Goal: Task Accomplishment & Management: Manage account settings

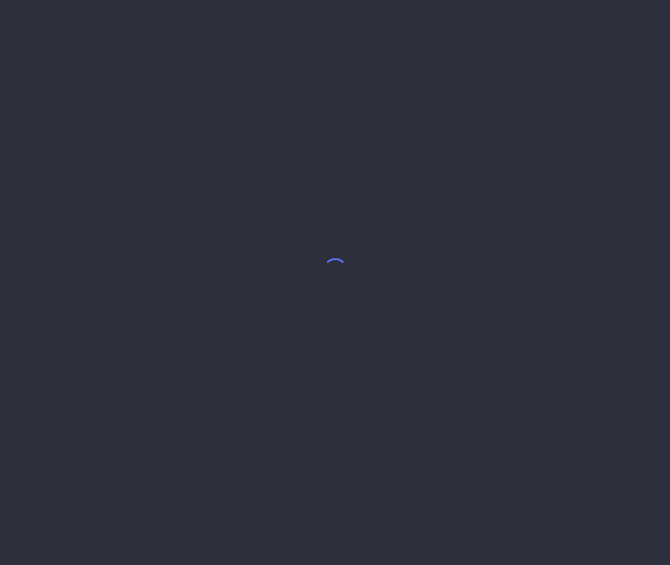
select select "8"
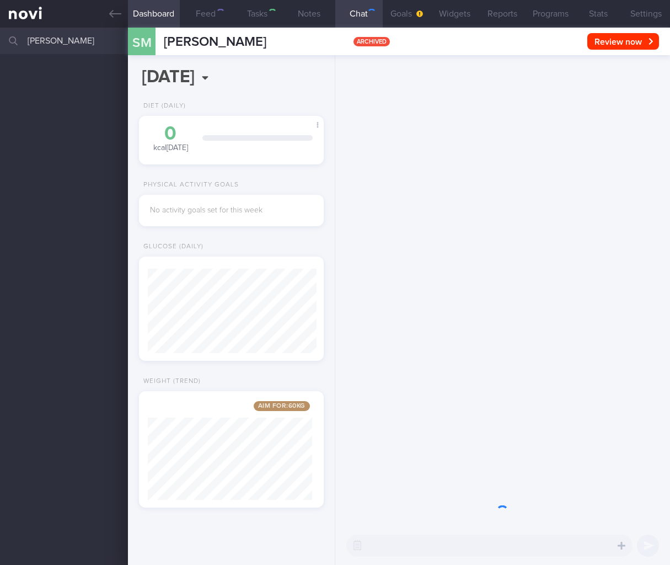
scroll to position [84, 169]
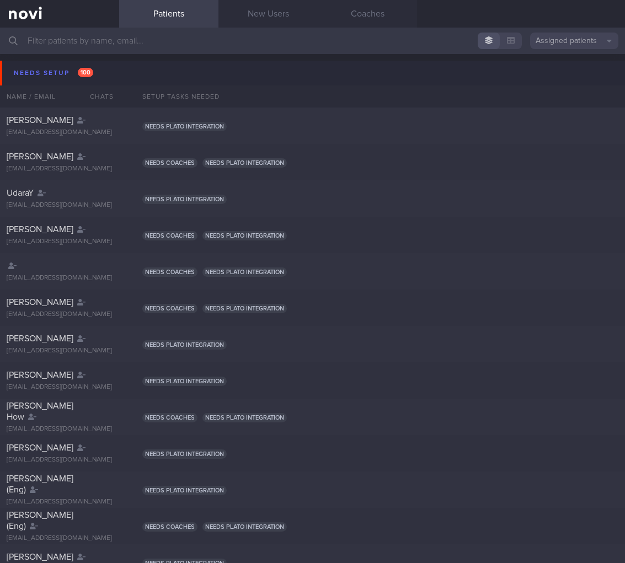
click at [105, 47] on input "text" at bounding box center [312, 41] width 625 height 26
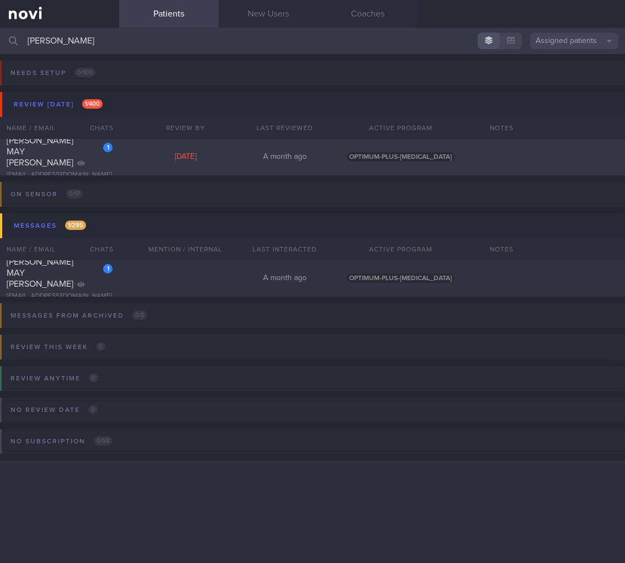
type input "stacy"
click at [100, 152] on div "1" at bounding box center [100, 143] width 24 height 17
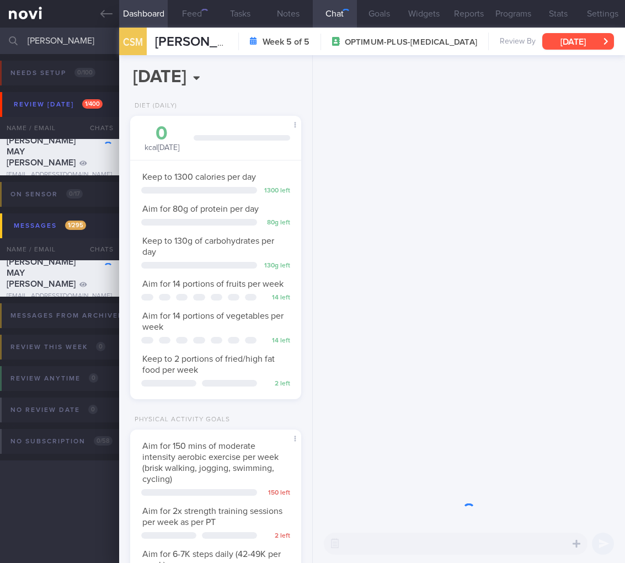
scroll to position [87, 142]
click at [552, 45] on button "[DATE]" at bounding box center [578, 41] width 72 height 17
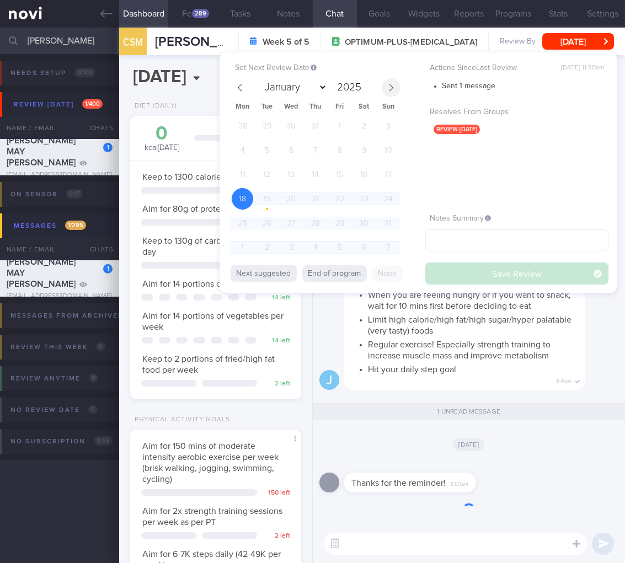
click at [391, 91] on icon at bounding box center [391, 88] width 8 height 8
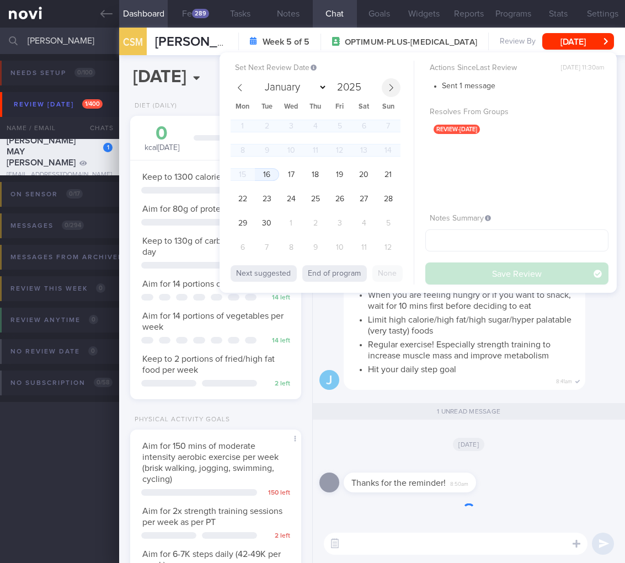
select select "8"
click at [265, 175] on span "16" at bounding box center [267, 175] width 22 height 22
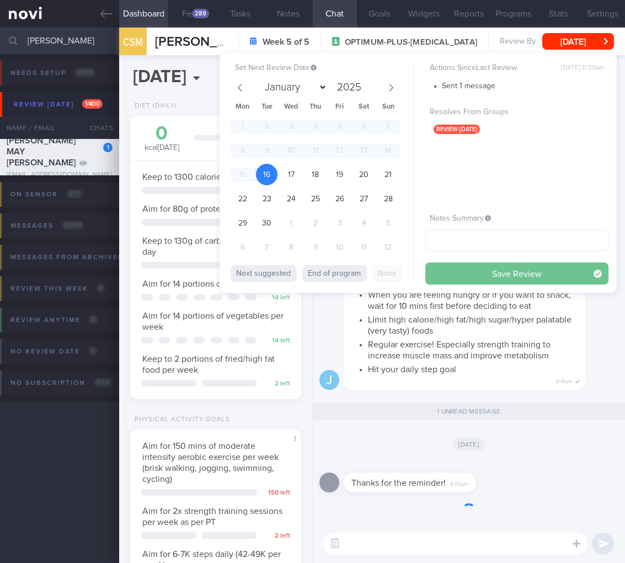
click at [539, 269] on button "Save Review" at bounding box center [516, 274] width 183 height 22
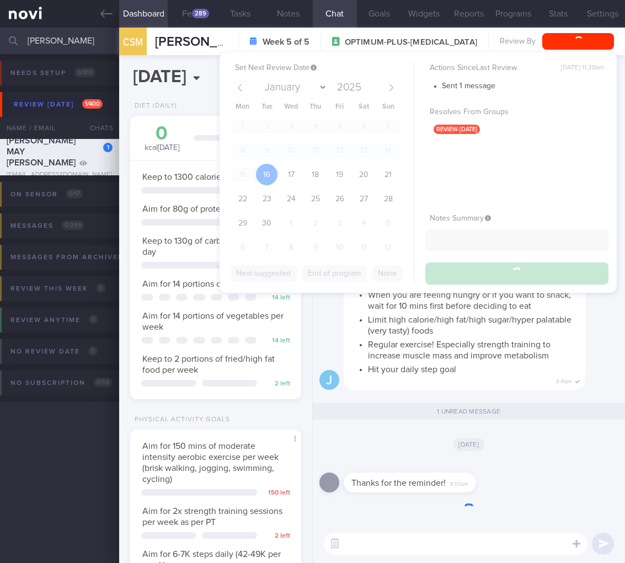
click at [548, 369] on li "Hit your daily step goal" at bounding box center [473, 368] width 210 height 14
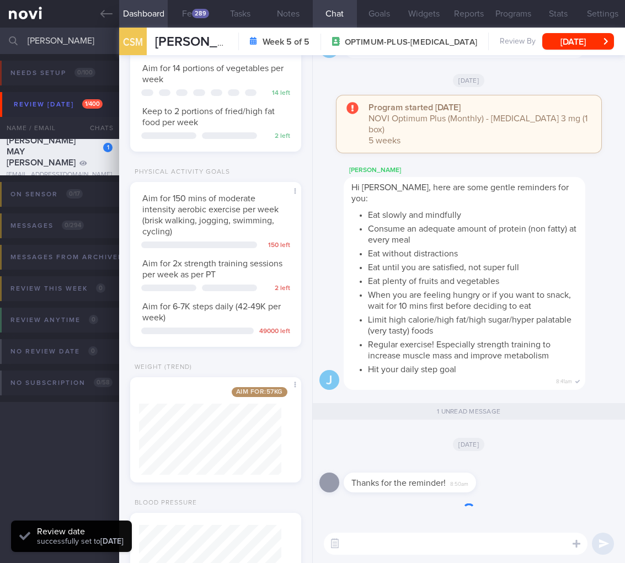
scroll to position [254, 0]
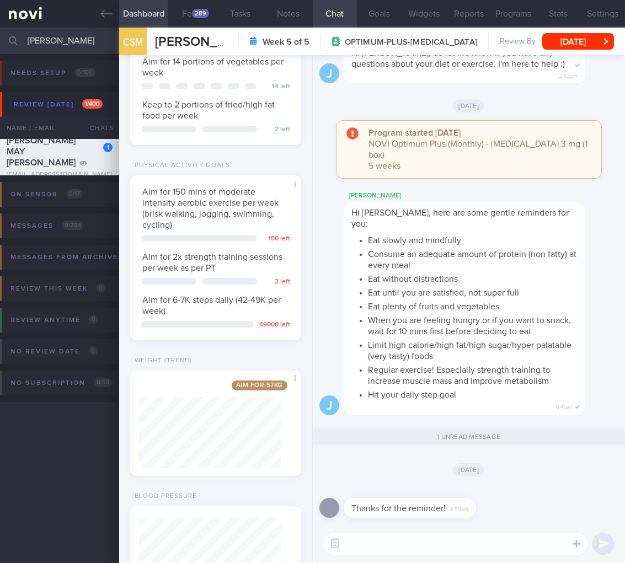
drag, startPoint x: 85, startPoint y: 42, endPoint x: -91, endPoint y: 37, distance: 176.6
click at [0, 37] on html "You are offline! Some functionality will be unavailable Patients New Users Coac…" at bounding box center [312, 281] width 625 height 563
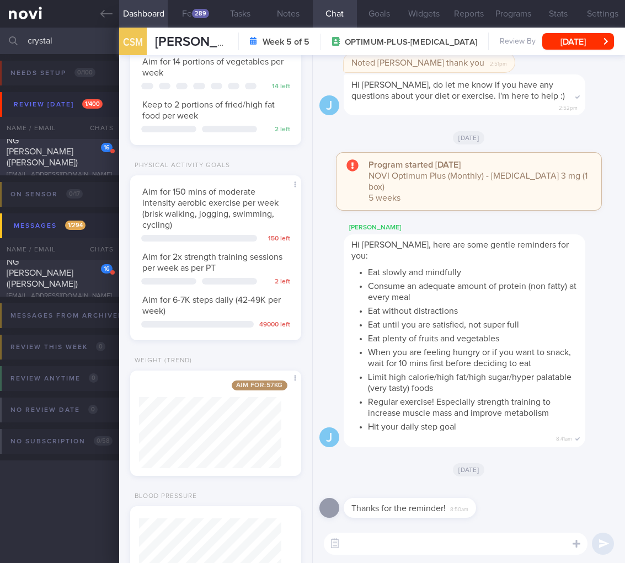
type input "crystal"
click at [63, 158] on div "NG SEOK HWEE (Crystal)" at bounding box center [58, 151] width 103 height 33
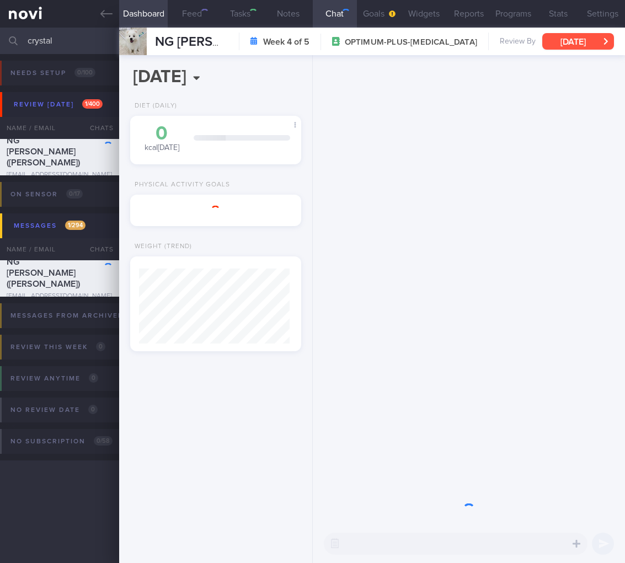
scroll to position [87, 142]
click at [557, 39] on button "Tue, 26 Aug" at bounding box center [578, 41] width 72 height 17
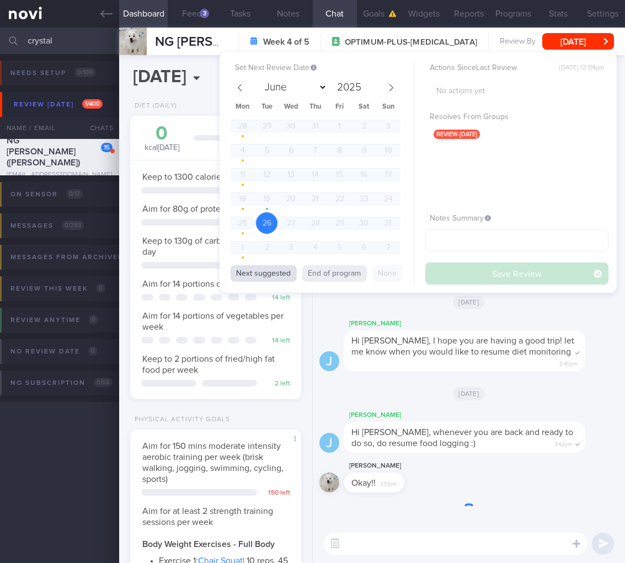
click at [266, 275] on button "Next suggested" at bounding box center [264, 273] width 66 height 17
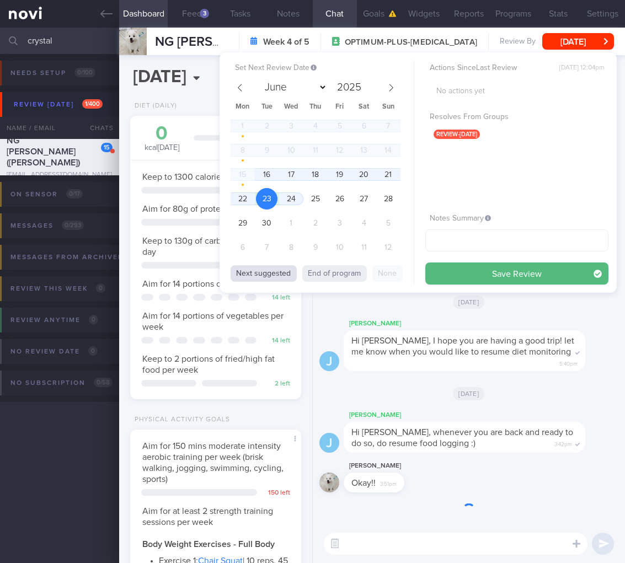
select select "8"
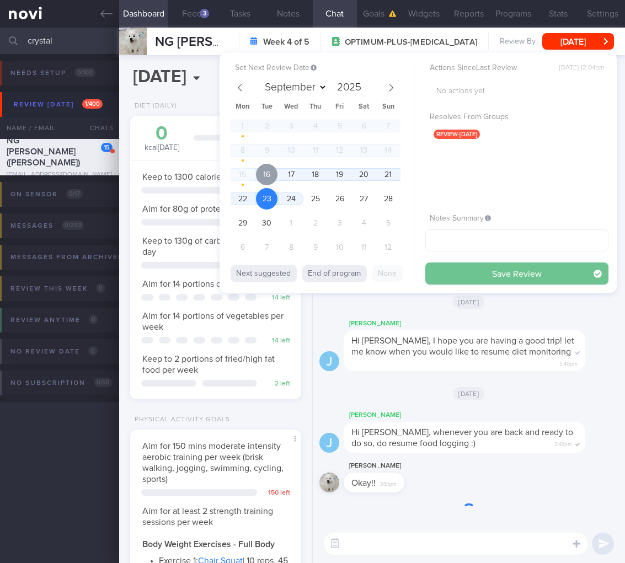
click at [269, 178] on span "16" at bounding box center [267, 175] width 22 height 22
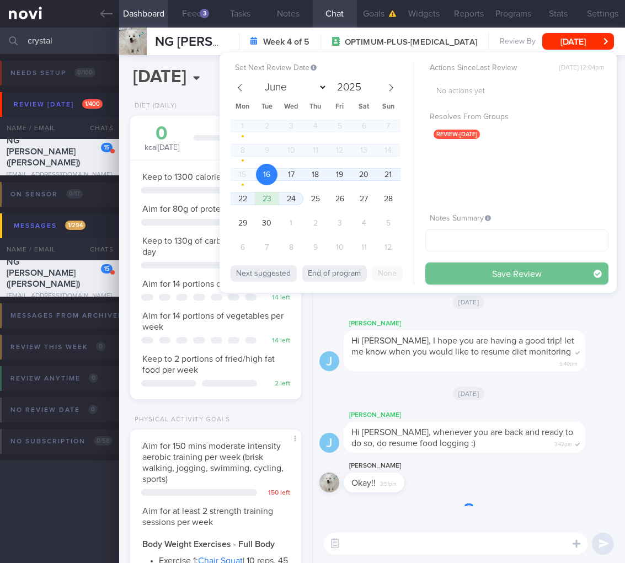
click at [523, 275] on button "Save Review" at bounding box center [516, 274] width 183 height 22
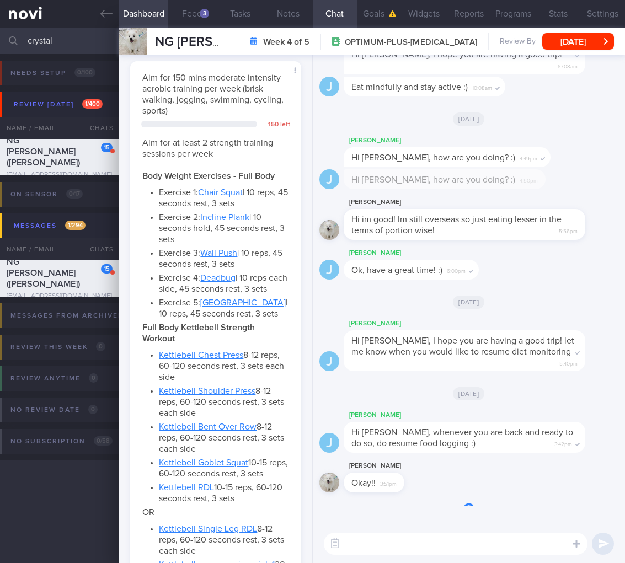
scroll to position [1046, 0]
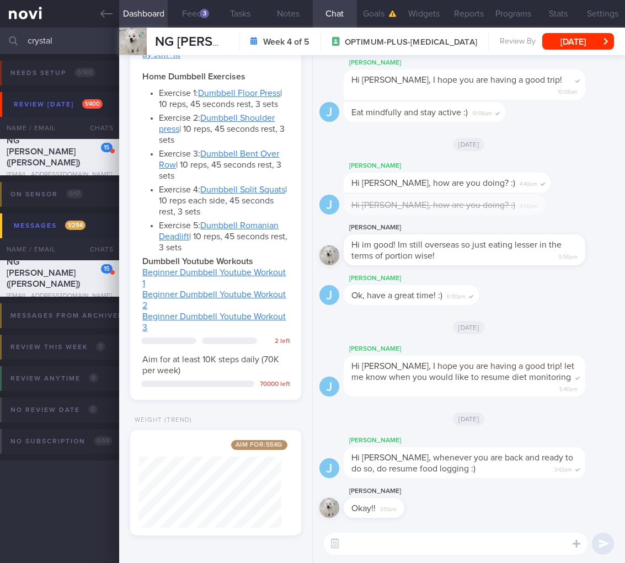
drag, startPoint x: 85, startPoint y: 42, endPoint x: -46, endPoint y: 38, distance: 131.9
click at [0, 38] on html "You are offline! Some functionality will be unavailable Patients New Users Coac…" at bounding box center [312, 281] width 625 height 563
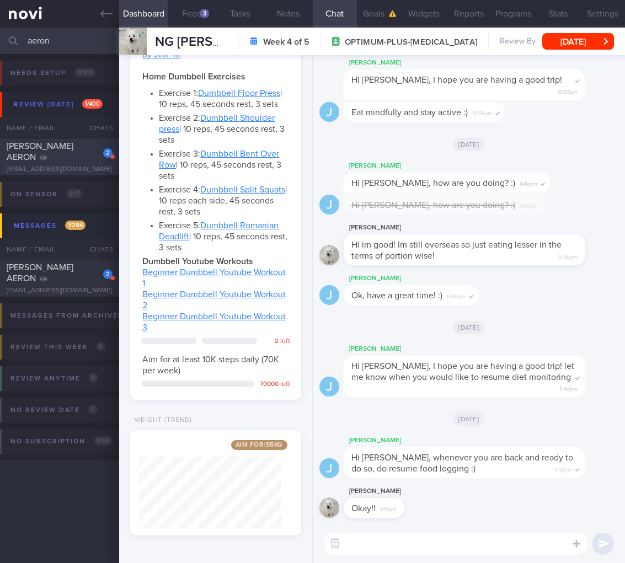
type input "aeron"
click at [49, 153] on div "CHANG ANREN AERON" at bounding box center [58, 152] width 103 height 22
type input "AH Endo: started on statins, no FH testing yet. LFTs normalized"
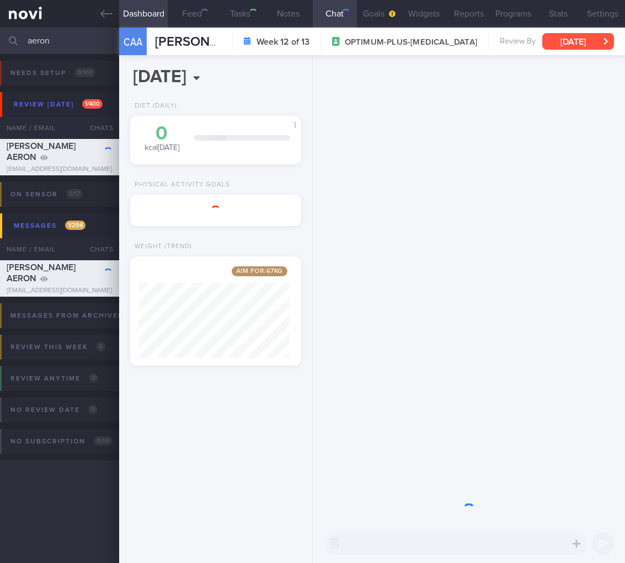
click at [595, 41] on button "Fri, 27 Jun" at bounding box center [578, 41] width 72 height 17
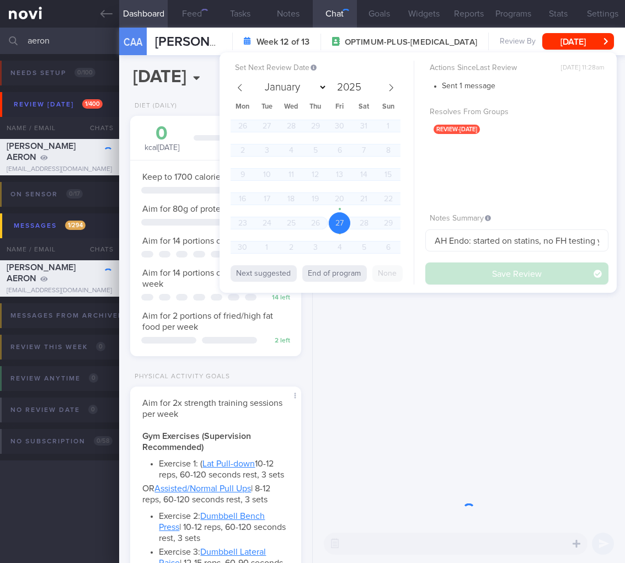
scroll to position [87, 142]
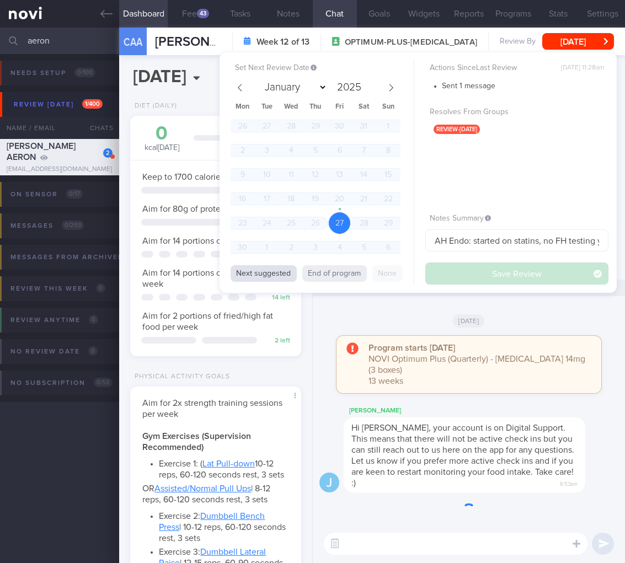
click at [280, 276] on button "Next suggested" at bounding box center [264, 273] width 66 height 17
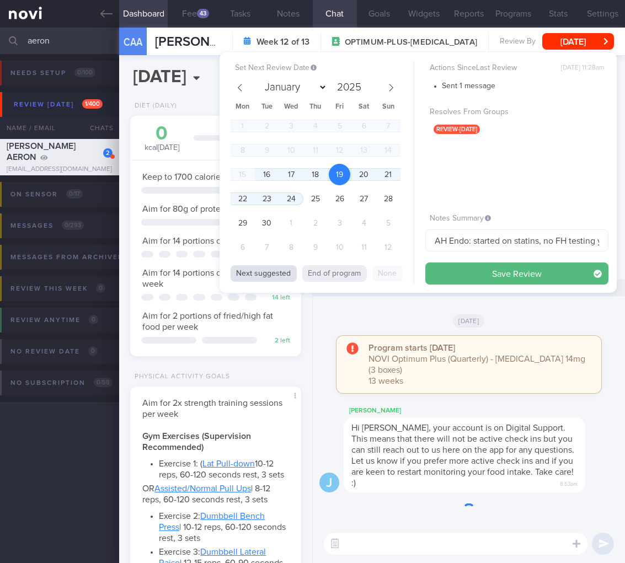
select select "8"
click at [268, 178] on span "16" at bounding box center [267, 175] width 22 height 22
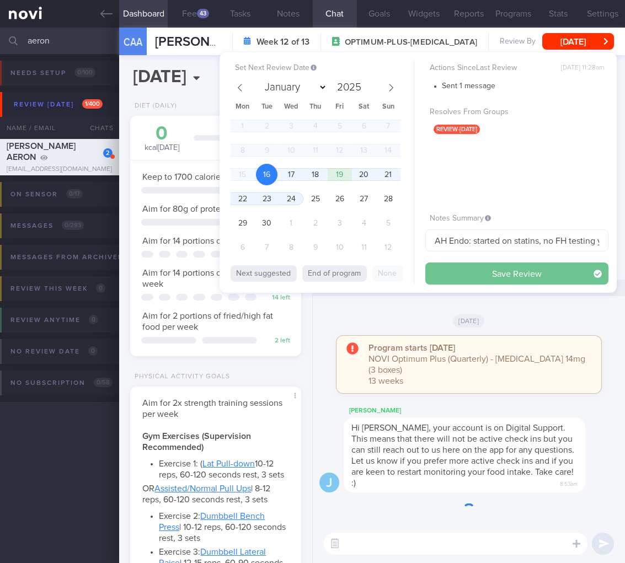
click at [502, 275] on button "Save Review" at bounding box center [516, 274] width 183 height 22
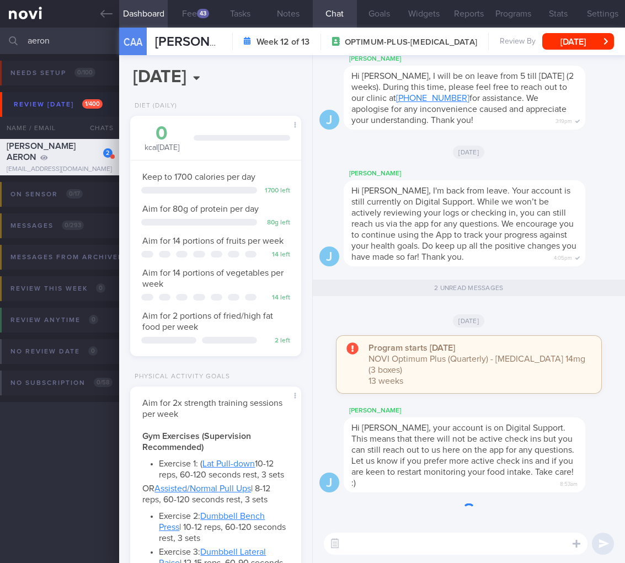
scroll to position [425, 0]
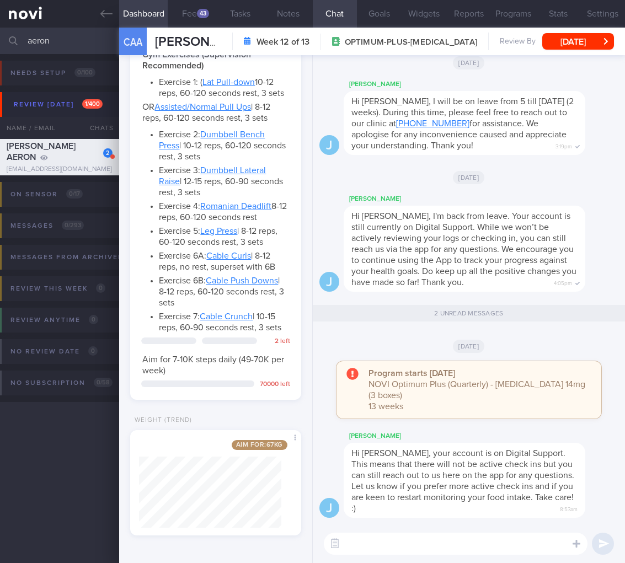
drag, startPoint x: 79, startPoint y: 44, endPoint x: -93, endPoint y: 28, distance: 172.8
click at [0, 28] on html "You are offline! Some functionality will be unavailable Patients New Users Coac…" at bounding box center [312, 281] width 625 height 563
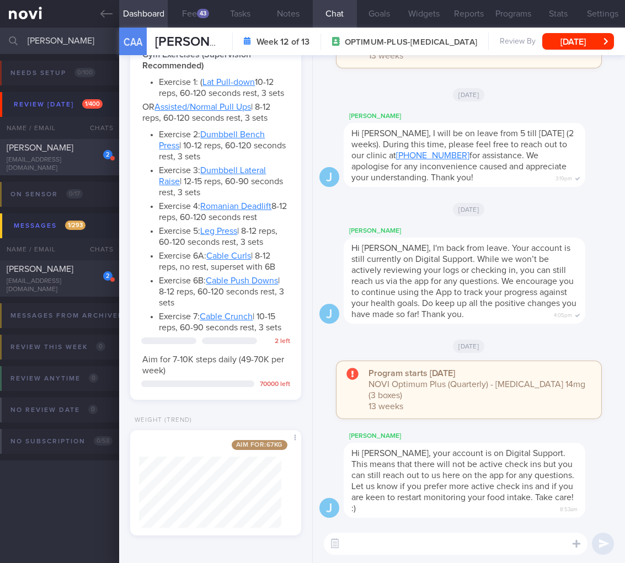
type input "pung"
click at [66, 159] on div "2 Erin Pung erinpung@gmail.com" at bounding box center [59, 157] width 119 height 30
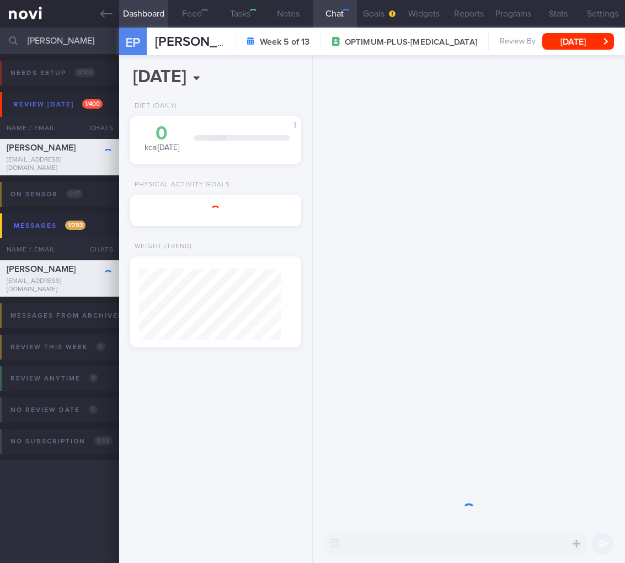
click at [592, 42] on button "Mon, 18 Aug" at bounding box center [578, 41] width 72 height 17
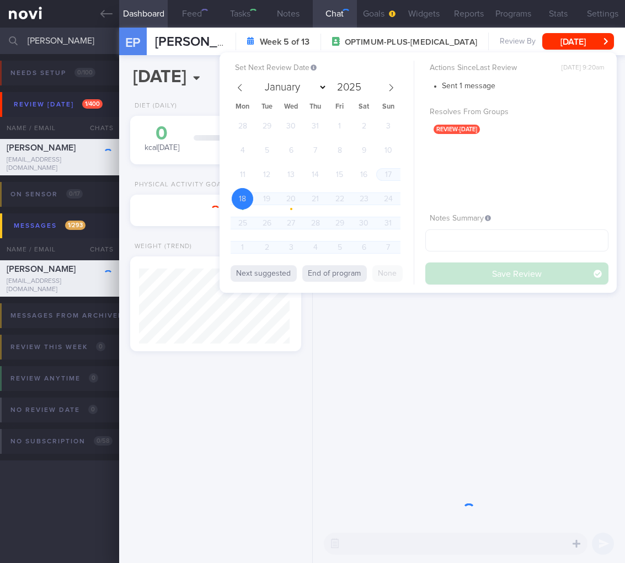
scroll to position [75, 151]
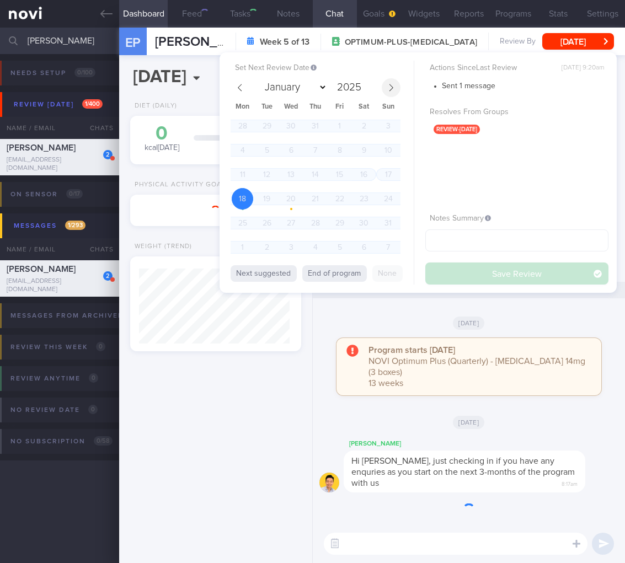
click at [387, 84] on icon at bounding box center [391, 88] width 8 height 8
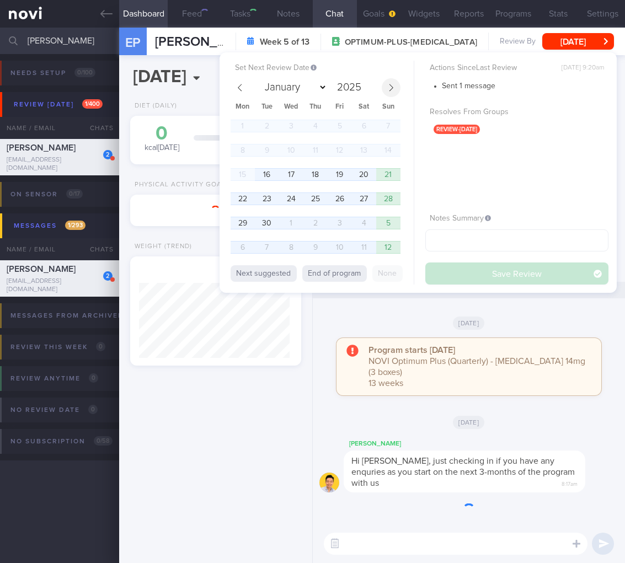
select select "8"
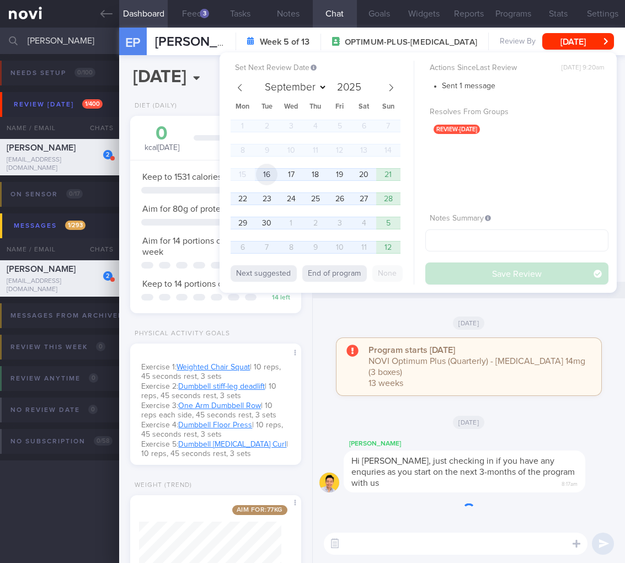
scroll to position [87, 142]
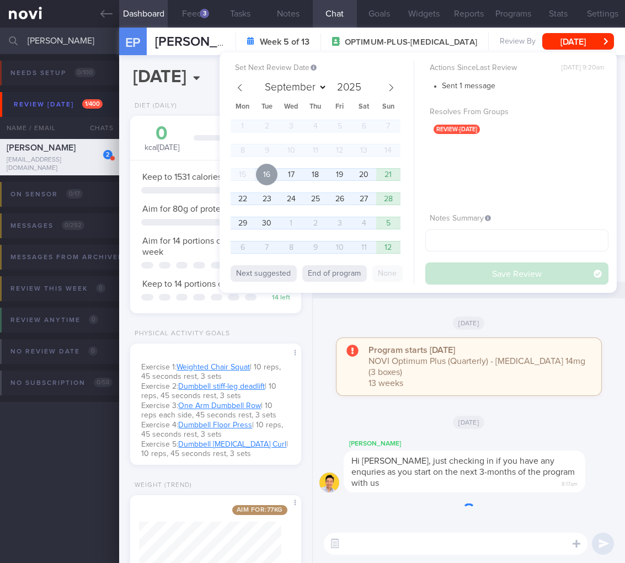
click at [268, 177] on span "16" at bounding box center [267, 175] width 22 height 22
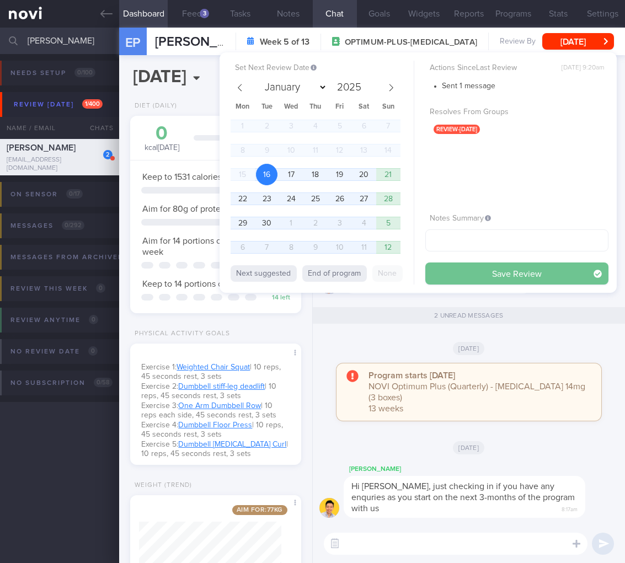
click at [517, 278] on button "Save Review" at bounding box center [516, 274] width 183 height 22
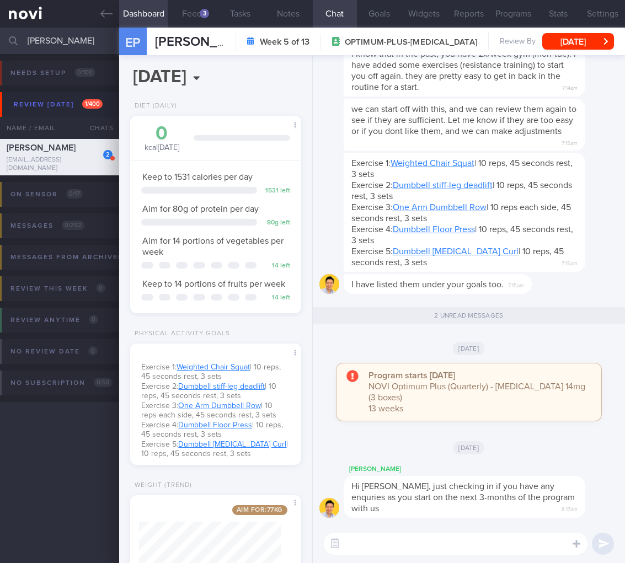
scroll to position [76, 0]
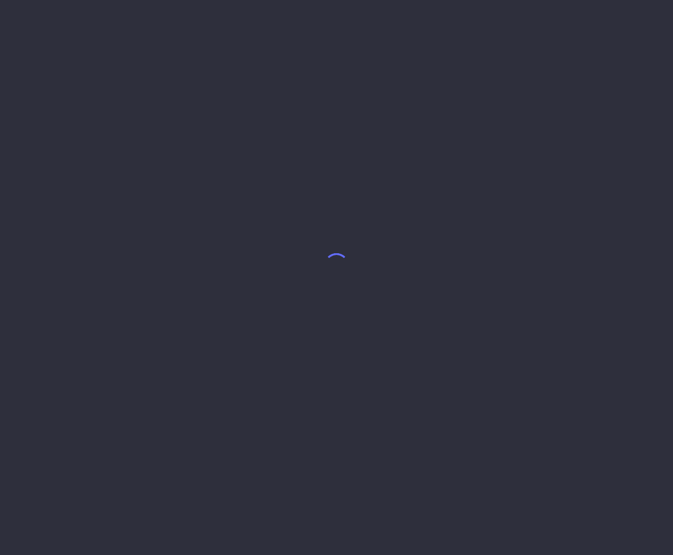
select select "5"
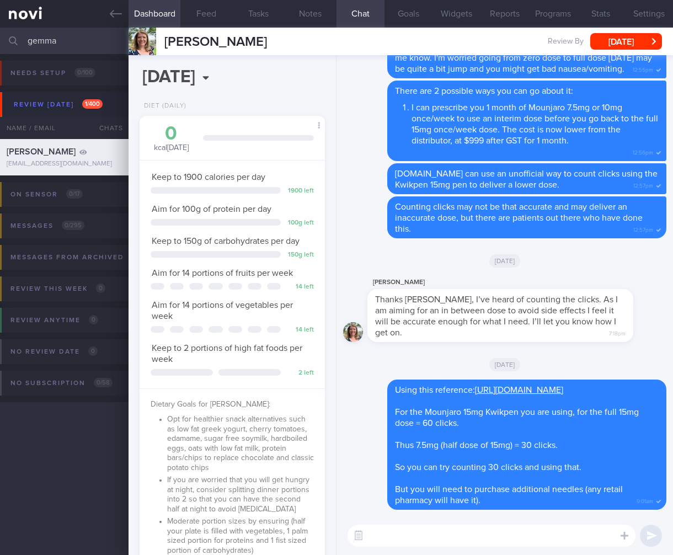
scroll to position [94, 157]
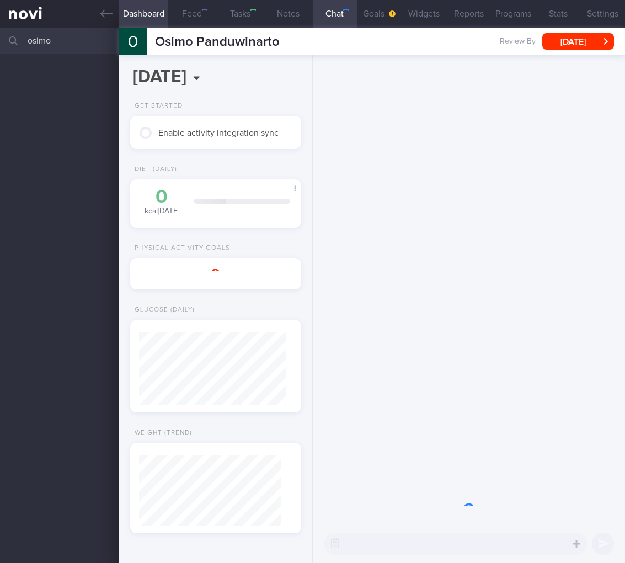
scroll to position [71, 142]
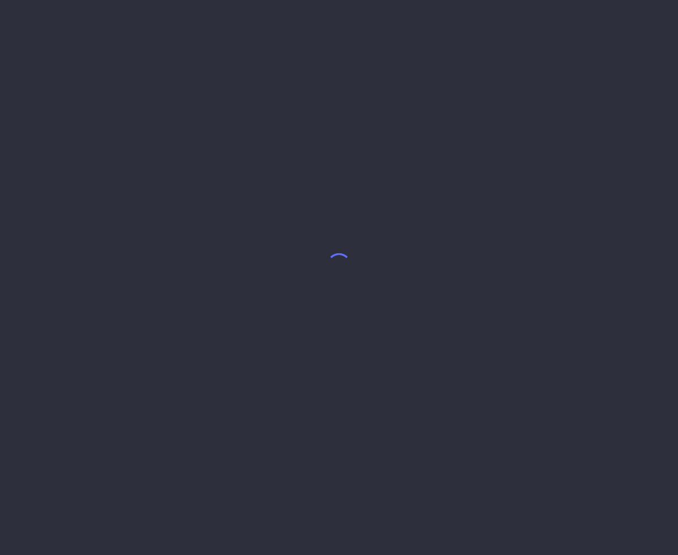
select select "7"
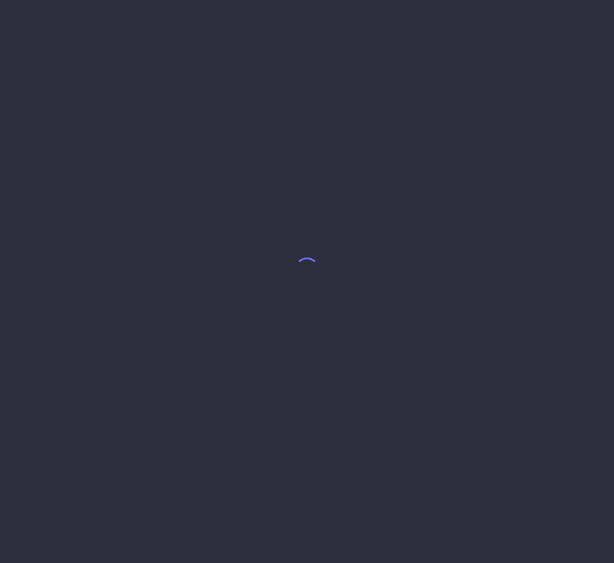
select select "8"
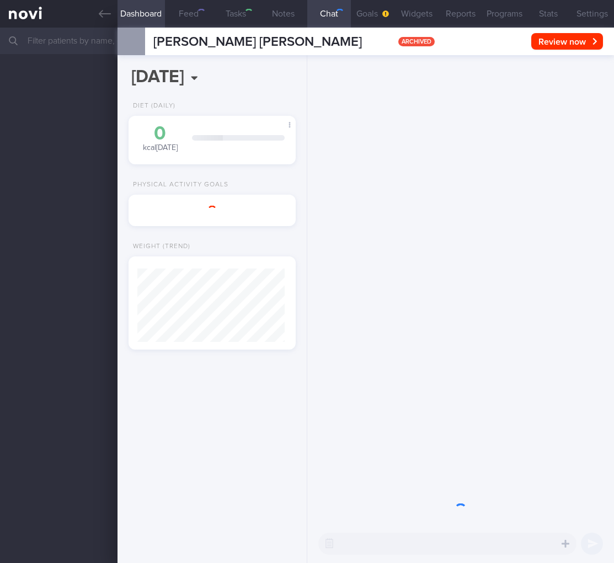
select select "8"
